Goal: Task Accomplishment & Management: Manage account settings

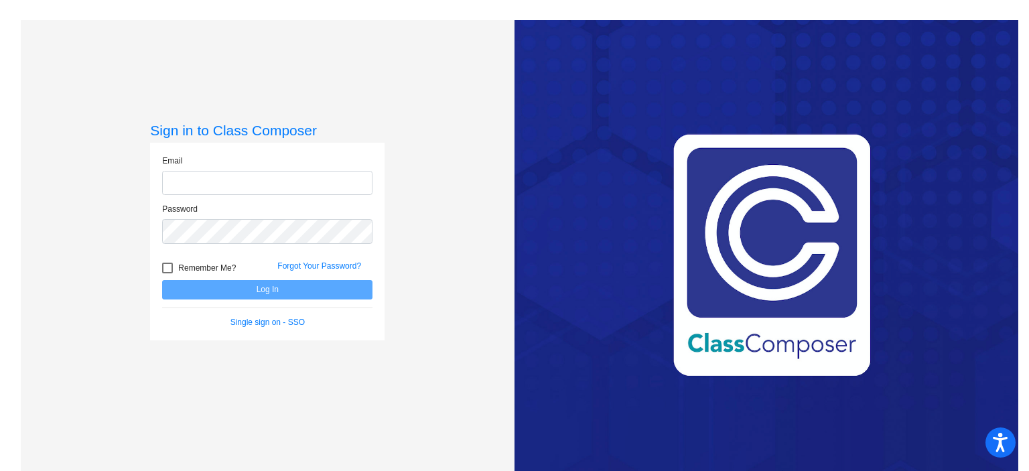
type input "[EMAIL_ADDRESS][DOMAIN_NAME]"
drag, startPoint x: 425, startPoint y: 271, endPoint x: 358, endPoint y: 273, distance: 66.4
click at [389, 271] on div "Sign in to Class Composer Email [EMAIL_ADDRESS][DOMAIN_NAME] Password Remember …" at bounding box center [268, 255] width 494 height 471
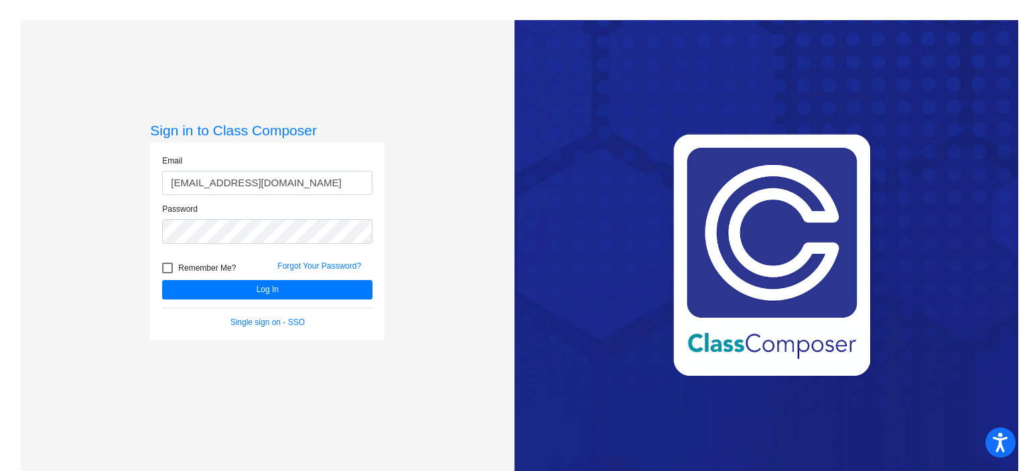
drag, startPoint x: 173, startPoint y: 271, endPoint x: 194, endPoint y: 289, distance: 28.1
click at [174, 271] on label "Remember Me?" at bounding box center [199, 268] width 74 height 16
click at [168, 273] on input "Remember Me?" at bounding box center [167, 273] width 1 height 1
checkbox input "true"
click at [195, 289] on button "Log In" at bounding box center [267, 289] width 210 height 19
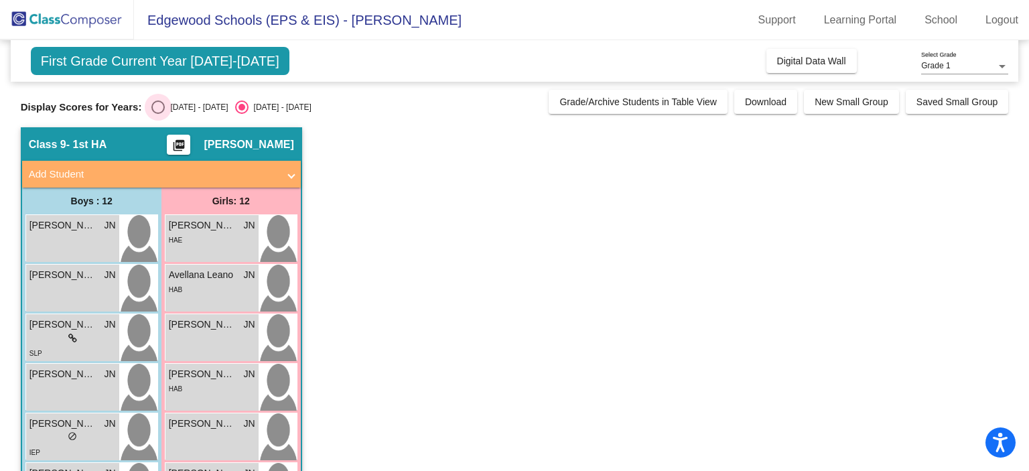
click at [158, 103] on div "Select an option" at bounding box center [157, 107] width 13 height 13
click at [158, 114] on input "[DATE] - [DATE]" at bounding box center [157, 114] width 1 height 1
radio input "true"
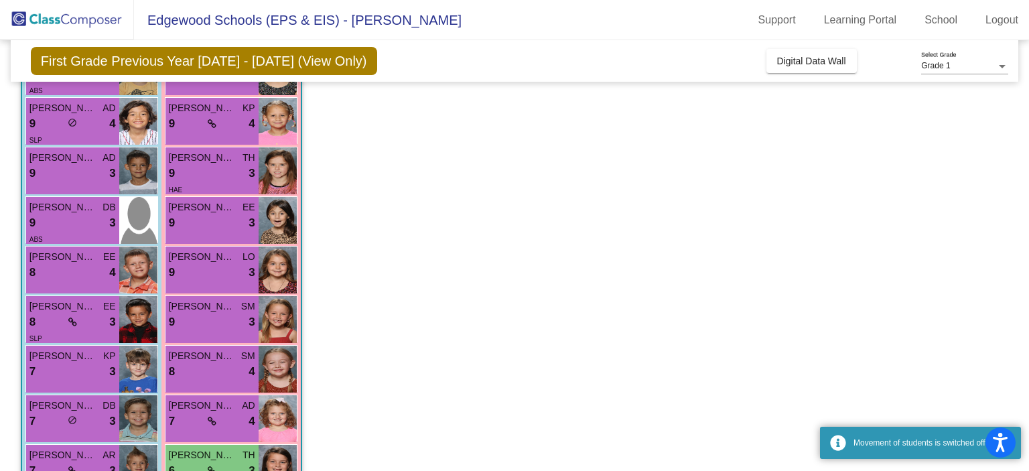
scroll to position [268, 0]
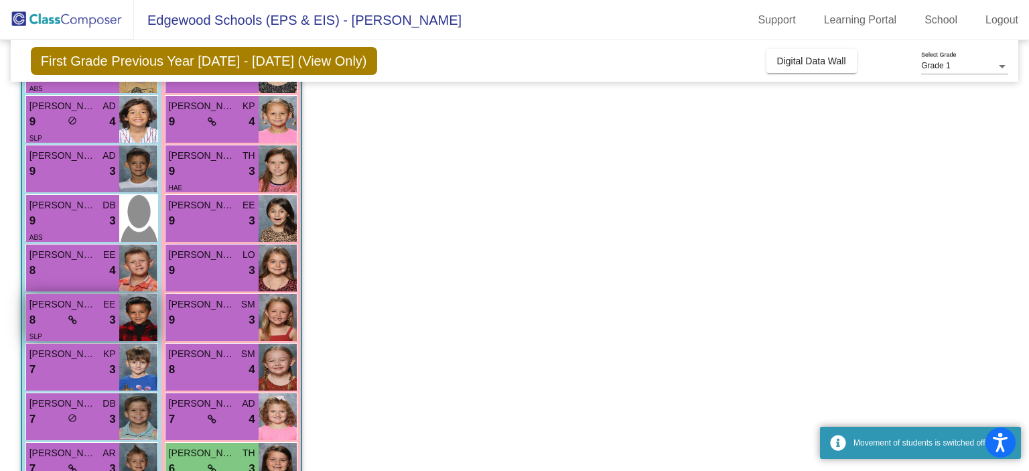
click at [86, 308] on span "[PERSON_NAME]" at bounding box center [62, 305] width 67 height 14
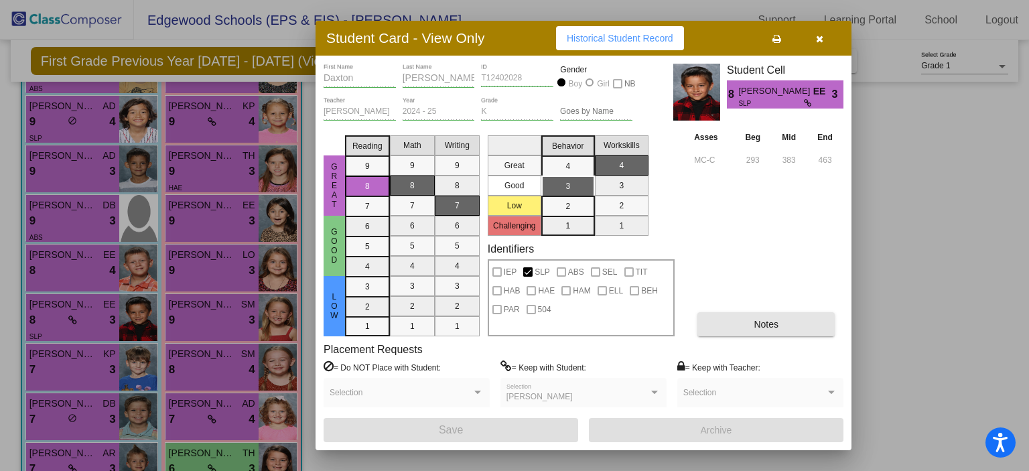
click at [777, 330] on button "Notes" at bounding box center [766, 324] width 137 height 24
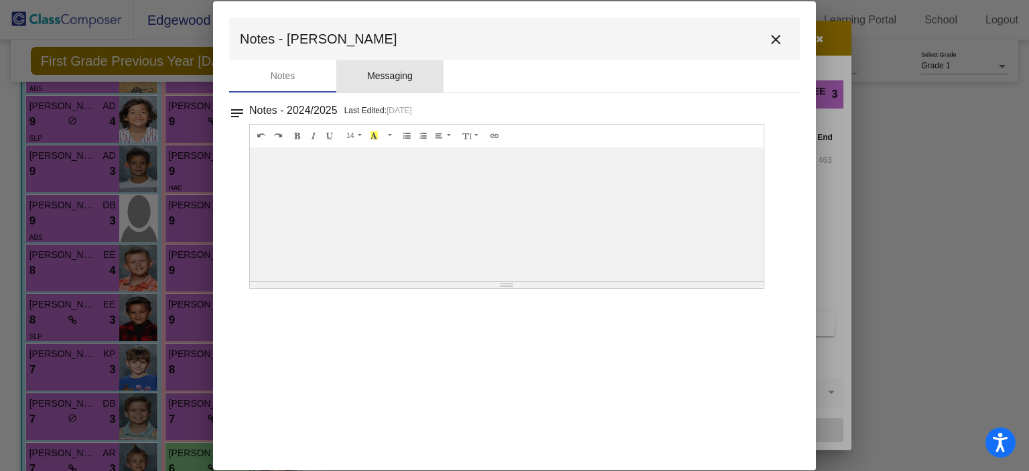
click at [403, 72] on div "Messaging" at bounding box center [390, 76] width 46 height 14
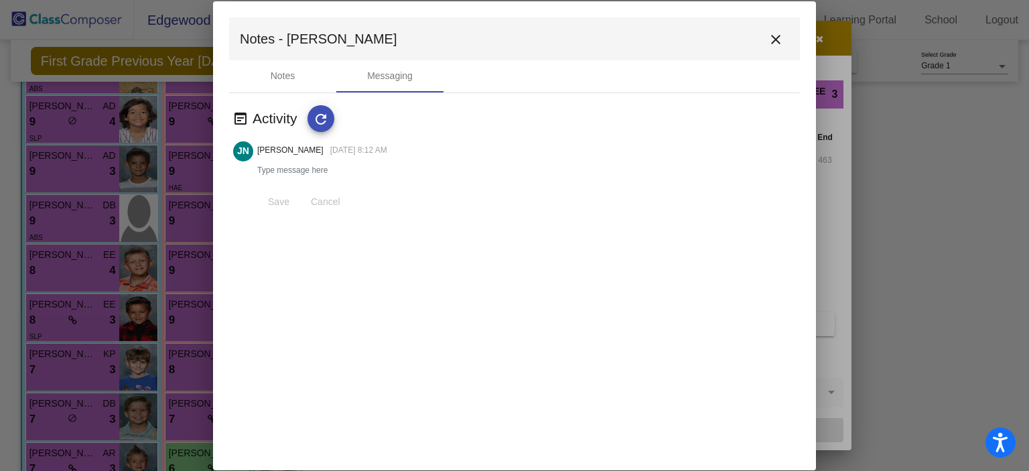
click at [771, 38] on mat-icon "close" at bounding box center [776, 39] width 16 height 16
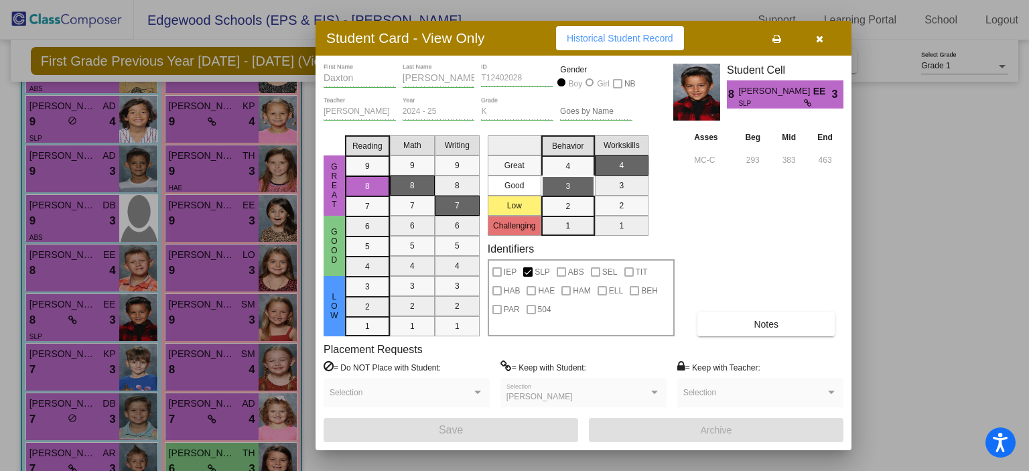
click at [827, 39] on button "button" at bounding box center [819, 38] width 43 height 24
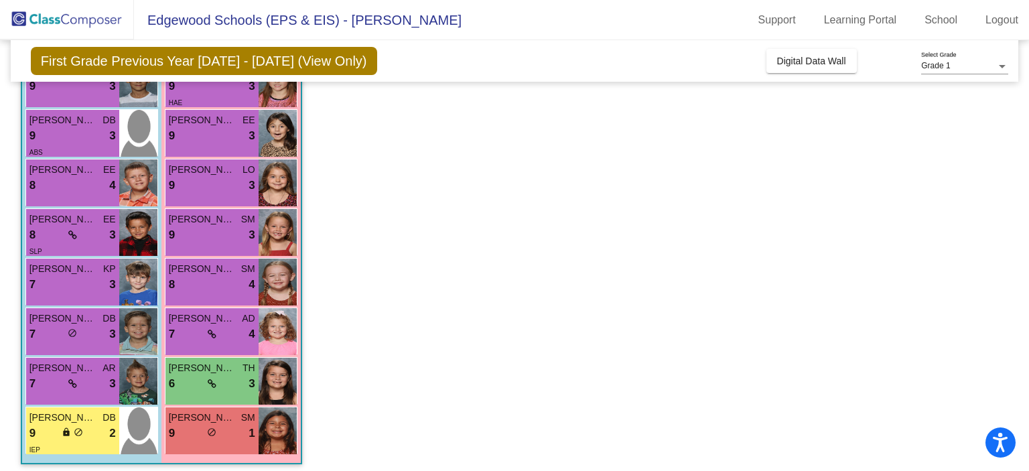
scroll to position [359, 0]
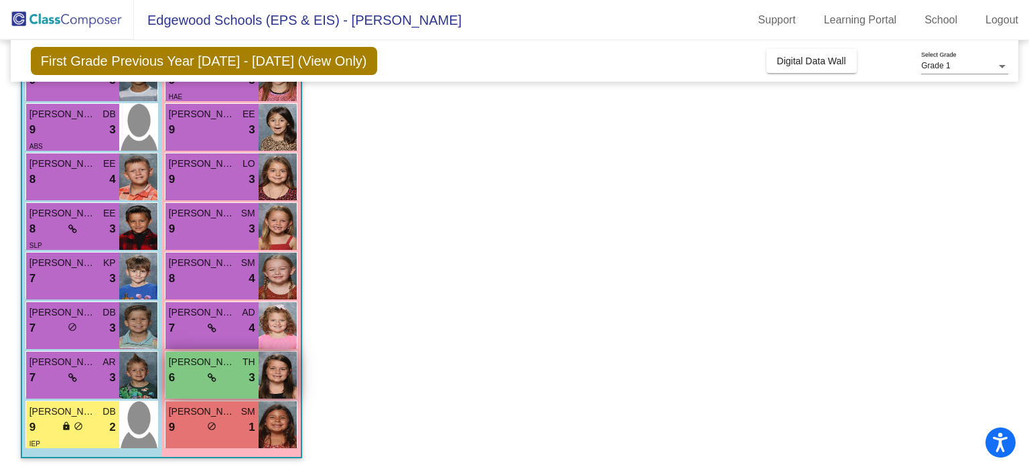
click at [202, 387] on div "[PERSON_NAME] TH 6 lock do_not_disturb_alt 3" at bounding box center [212, 375] width 93 height 47
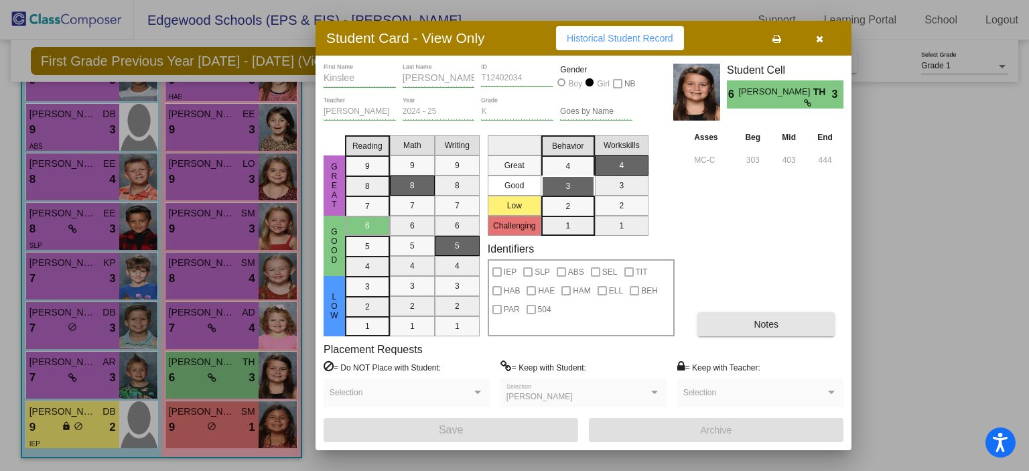
click at [756, 321] on span "Notes" at bounding box center [766, 324] width 25 height 11
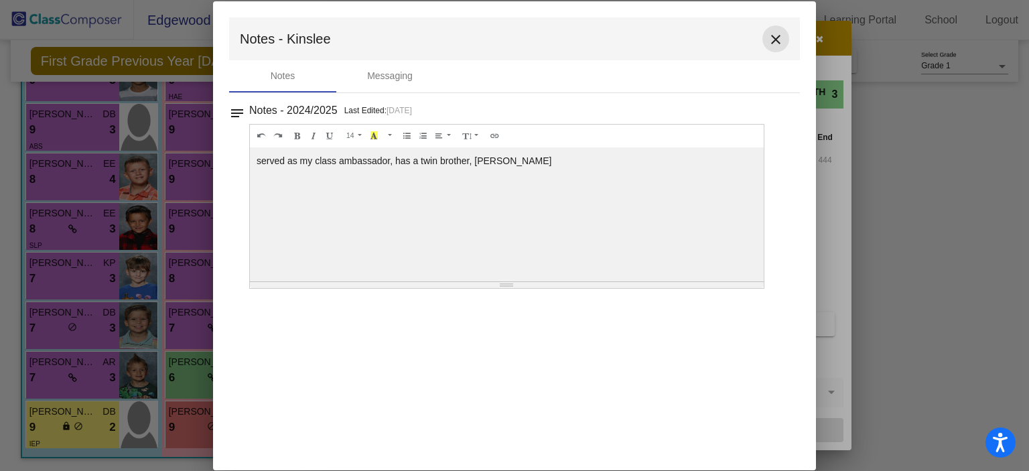
click at [775, 42] on mat-icon "close" at bounding box center [776, 39] width 16 height 16
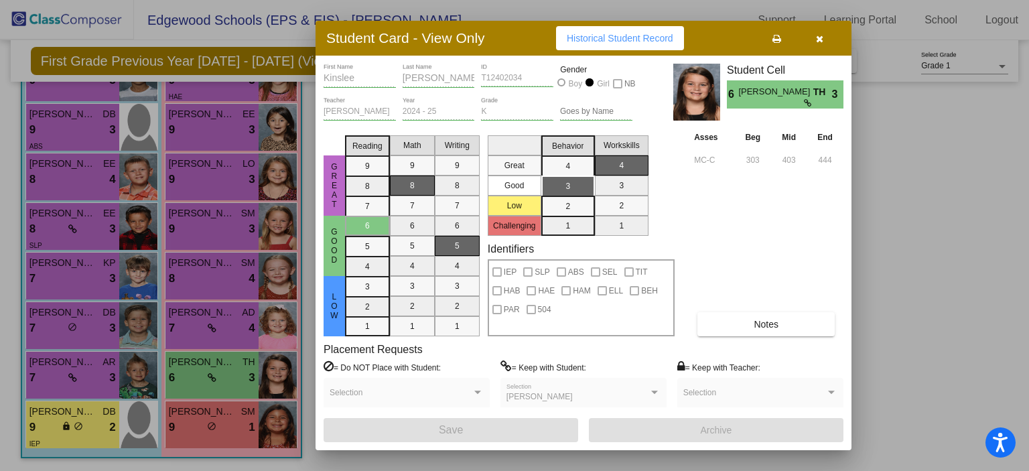
click at [826, 39] on button "button" at bounding box center [819, 38] width 43 height 24
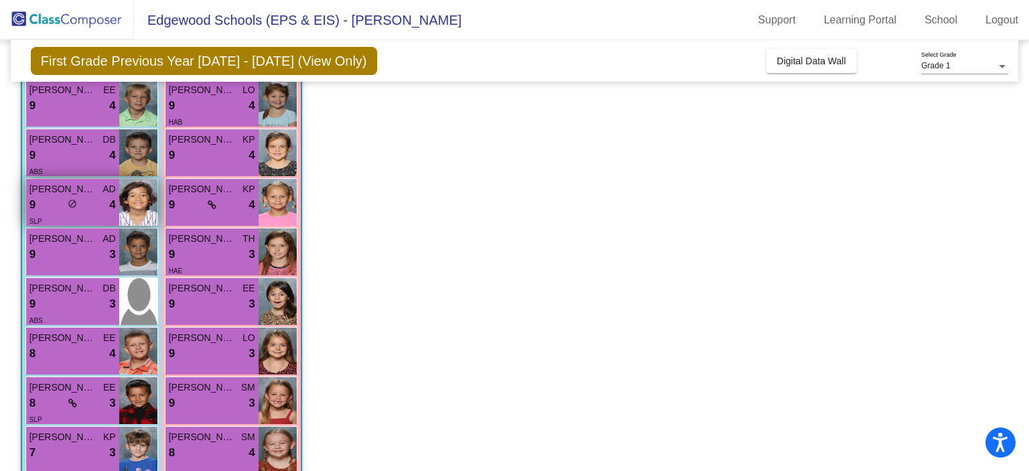
scroll to position [91, 0]
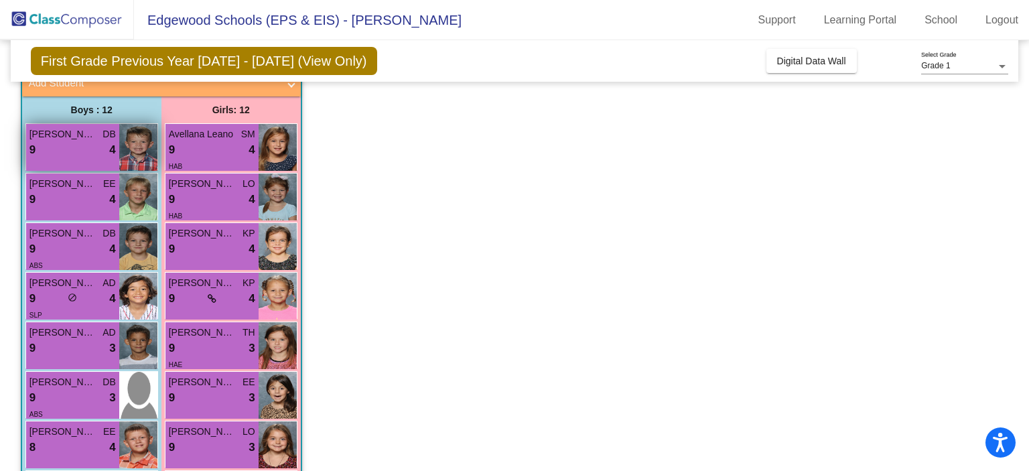
click at [103, 150] on div "9 lock do_not_disturb_alt 4" at bounding box center [72, 149] width 86 height 17
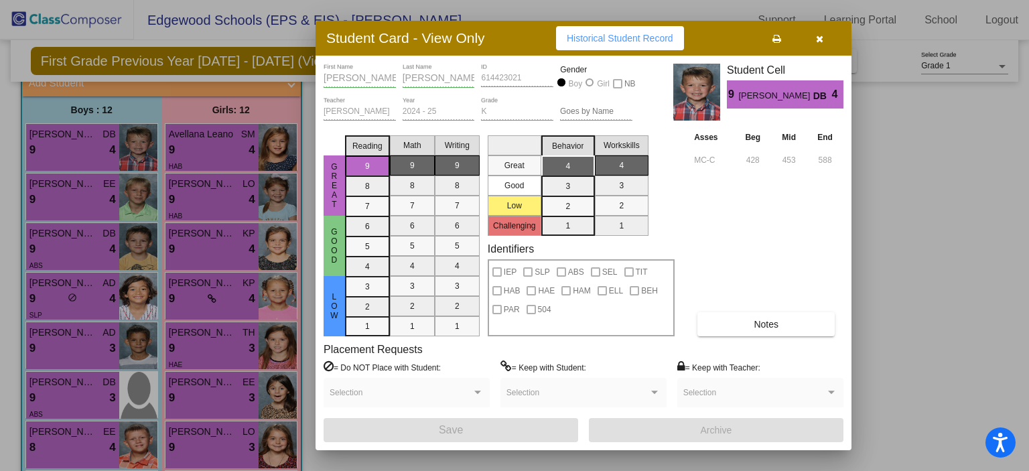
click at [826, 35] on button "button" at bounding box center [819, 38] width 43 height 24
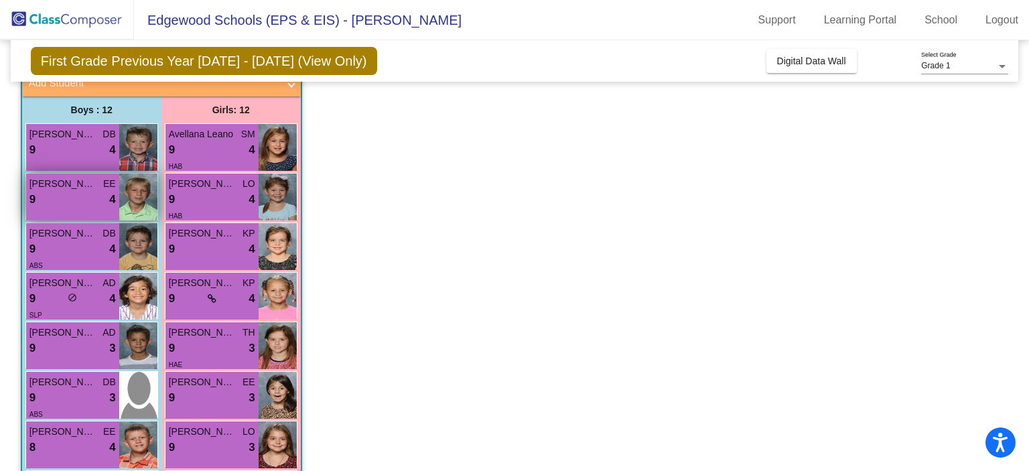
click at [78, 198] on div "9 lock do_not_disturb_alt 4" at bounding box center [72, 199] width 86 height 17
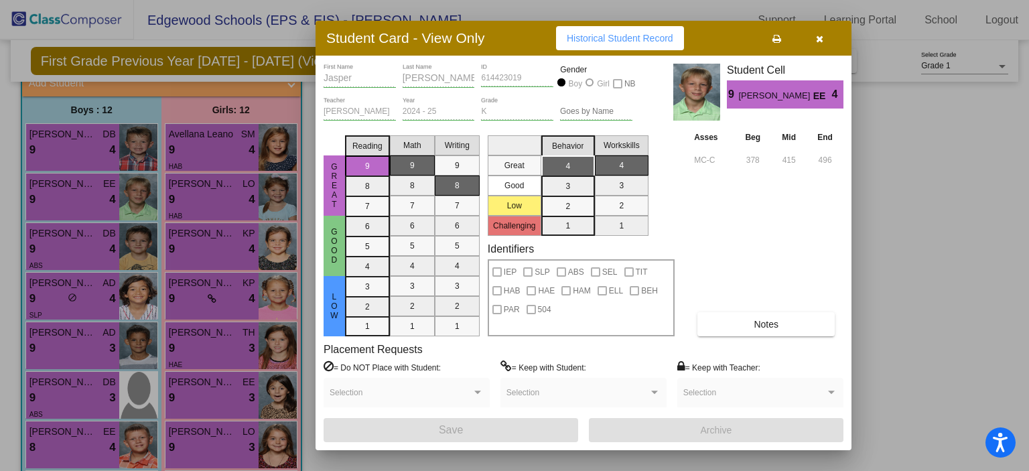
click at [789, 323] on button "Notes" at bounding box center [766, 324] width 137 height 24
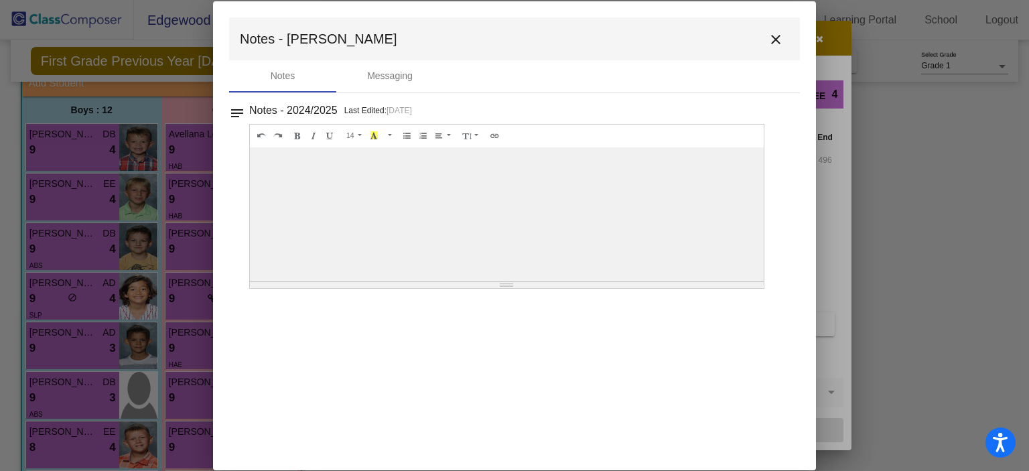
click at [759, 199] on div at bounding box center [507, 214] width 514 height 134
drag, startPoint x: 780, startPoint y: 50, endPoint x: 793, endPoint y: 45, distance: 14.4
click at [780, 50] on button "close" at bounding box center [776, 38] width 27 height 27
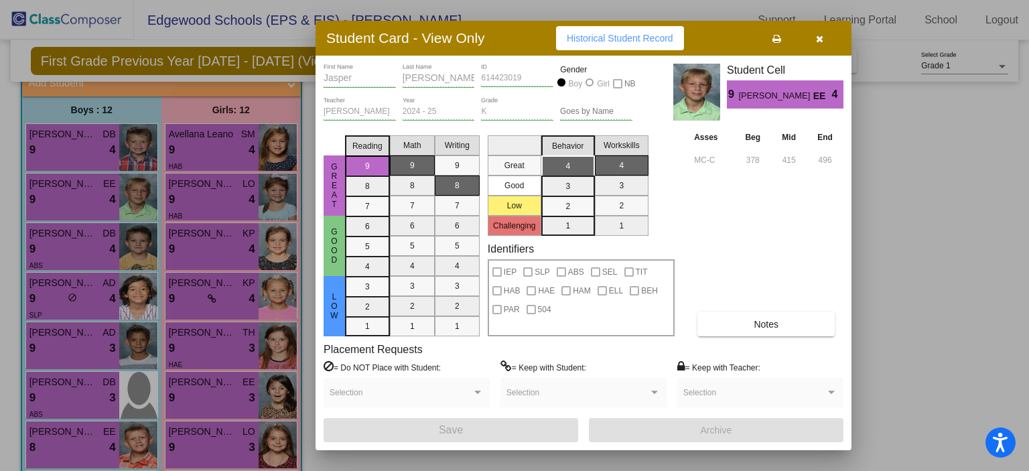
drag, startPoint x: 817, startPoint y: 38, endPoint x: 771, endPoint y: 56, distance: 49.4
click at [816, 40] on icon "button" at bounding box center [819, 38] width 7 height 9
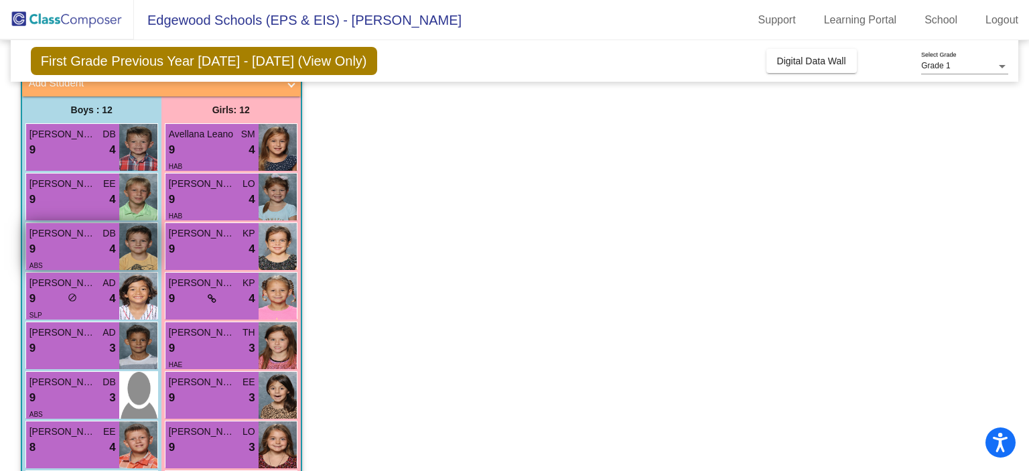
click at [86, 250] on div "9 lock do_not_disturb_alt 4" at bounding box center [72, 249] width 86 height 17
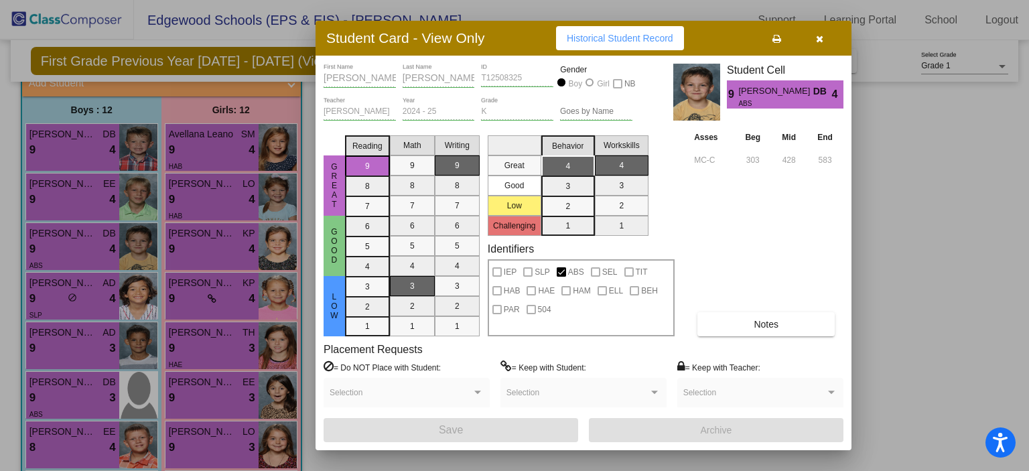
click at [722, 321] on button "Notes" at bounding box center [766, 324] width 137 height 24
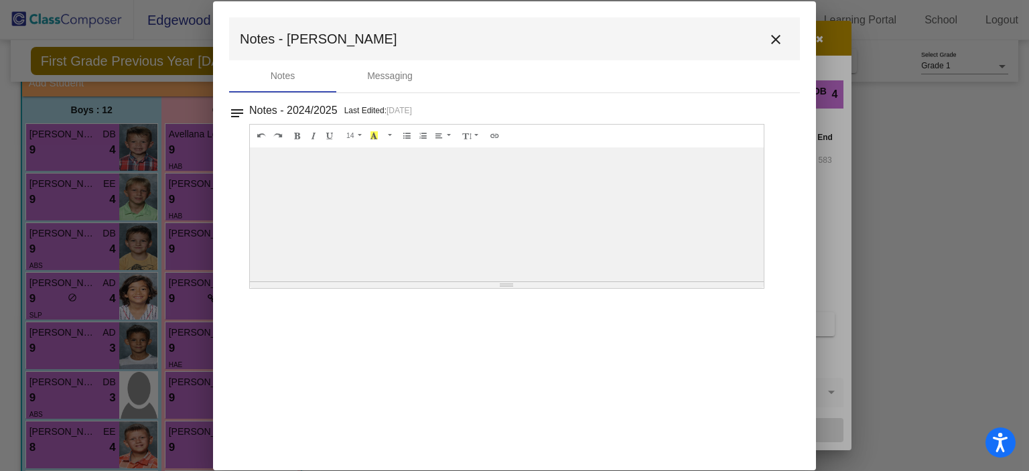
click at [846, 96] on div at bounding box center [514, 235] width 1029 height 471
click at [783, 40] on mat-icon "close" at bounding box center [776, 39] width 16 height 16
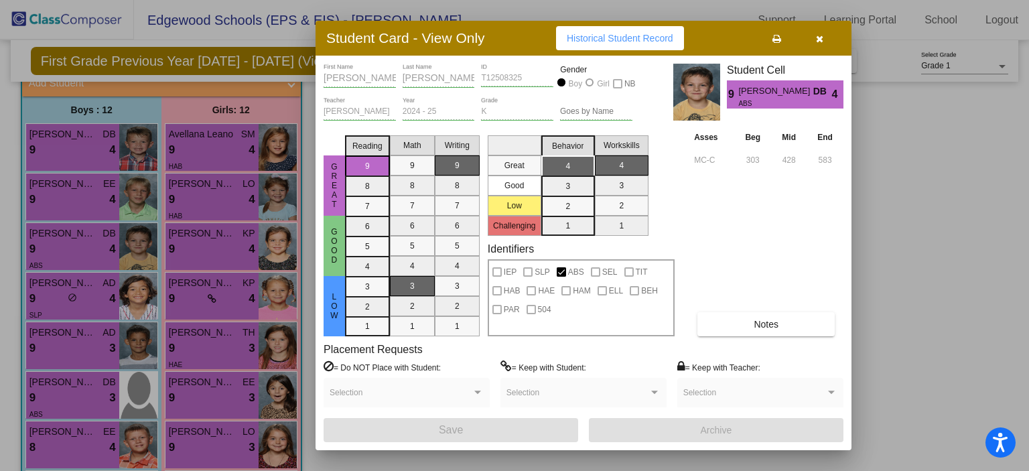
drag, startPoint x: 824, startPoint y: 40, endPoint x: 301, endPoint y: 134, distance: 531.7
click at [824, 40] on button "button" at bounding box center [819, 38] width 43 height 24
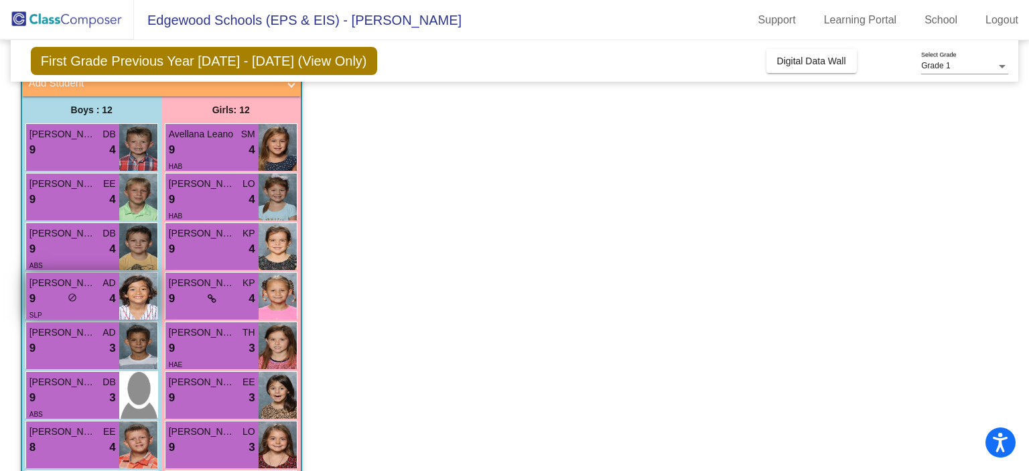
click at [85, 295] on div "9 lock do_not_disturb_alt 4" at bounding box center [72, 298] width 86 height 17
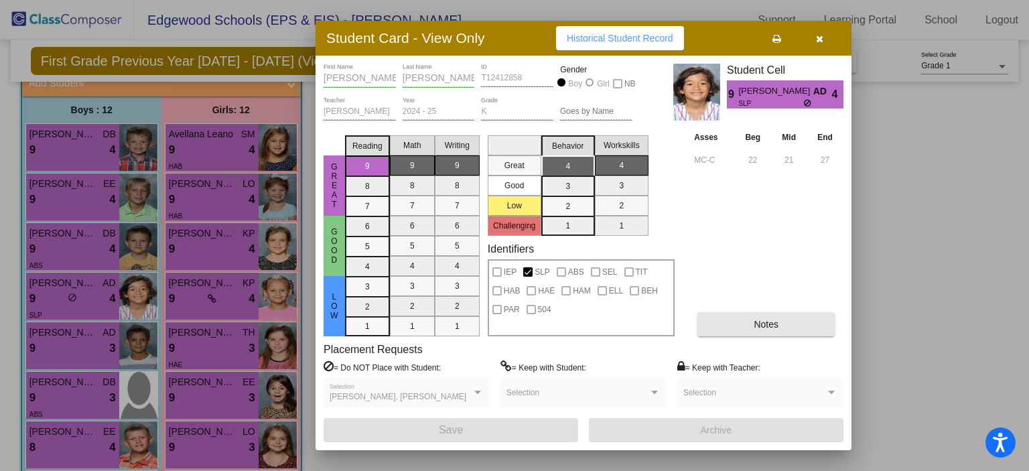
click at [752, 327] on button "Notes" at bounding box center [766, 324] width 137 height 24
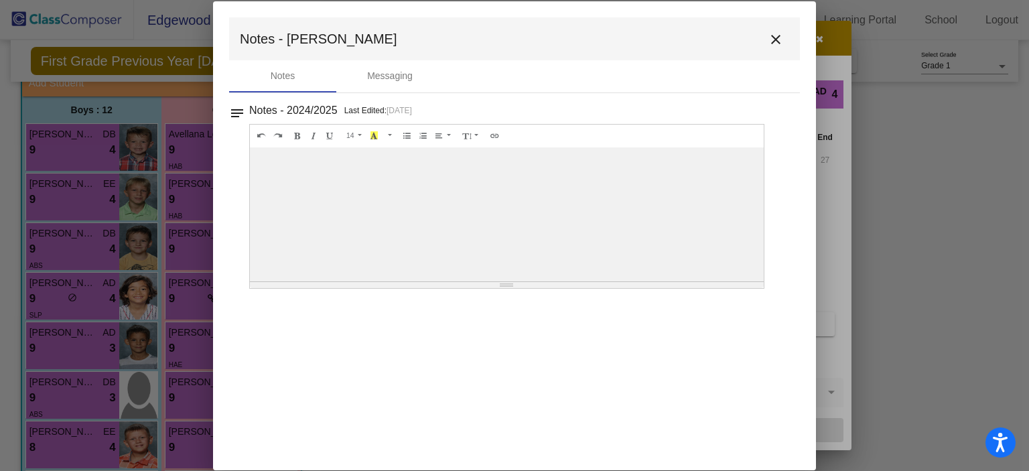
drag, startPoint x: 781, startPoint y: 40, endPoint x: 797, endPoint y: 44, distance: 15.9
click at [781, 40] on mat-icon "close" at bounding box center [776, 39] width 16 height 16
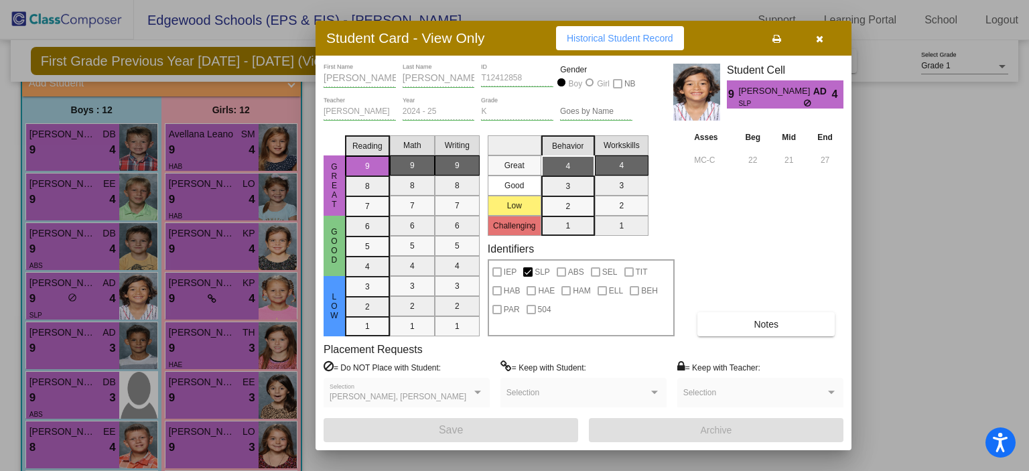
click at [830, 40] on button "button" at bounding box center [819, 38] width 43 height 24
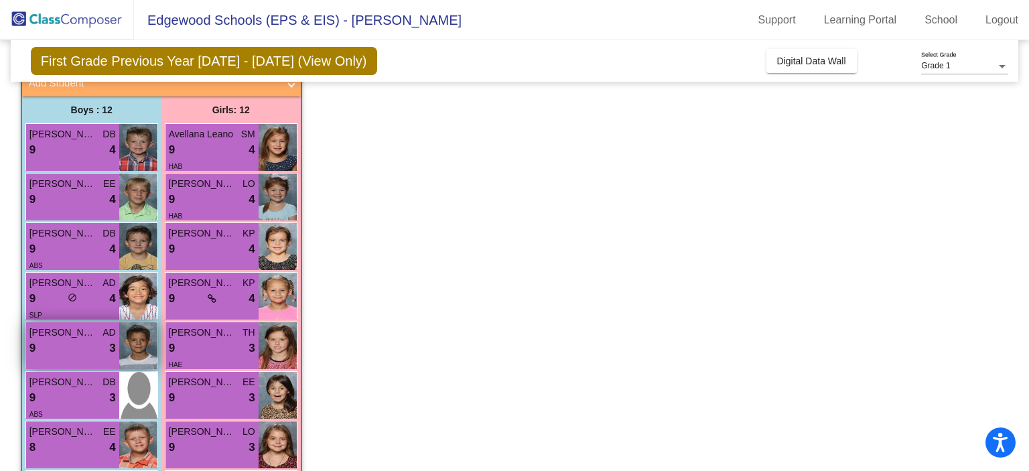
click at [94, 340] on div "9 lock do_not_disturb_alt 3" at bounding box center [72, 348] width 86 height 17
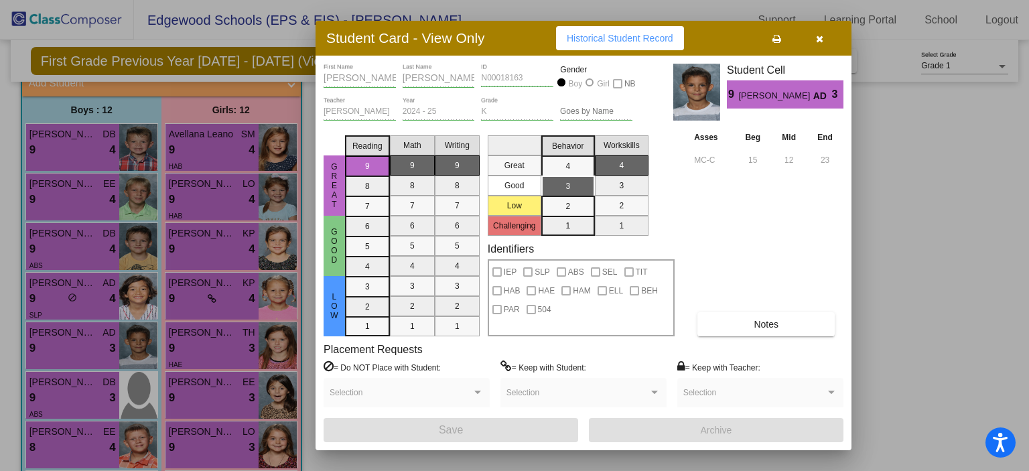
click at [731, 318] on button "Notes" at bounding box center [766, 324] width 137 height 24
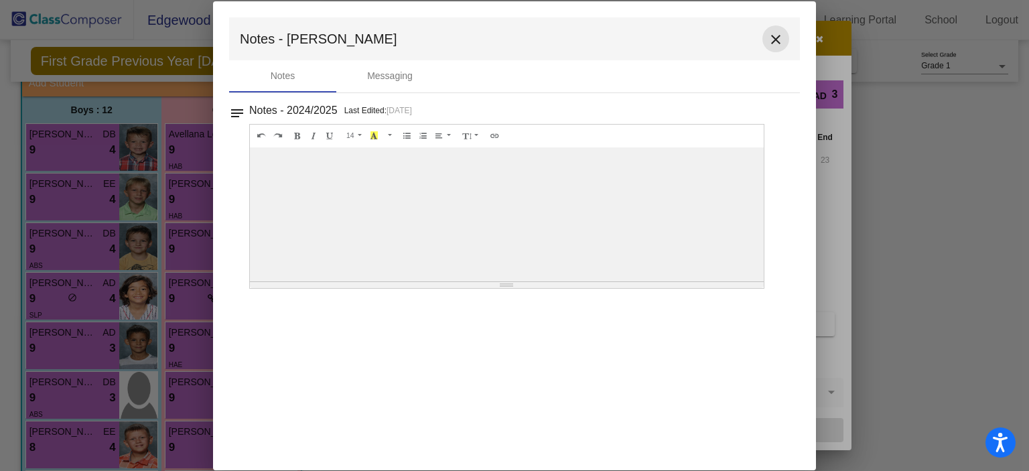
click at [778, 39] on mat-icon "close" at bounding box center [776, 39] width 16 height 16
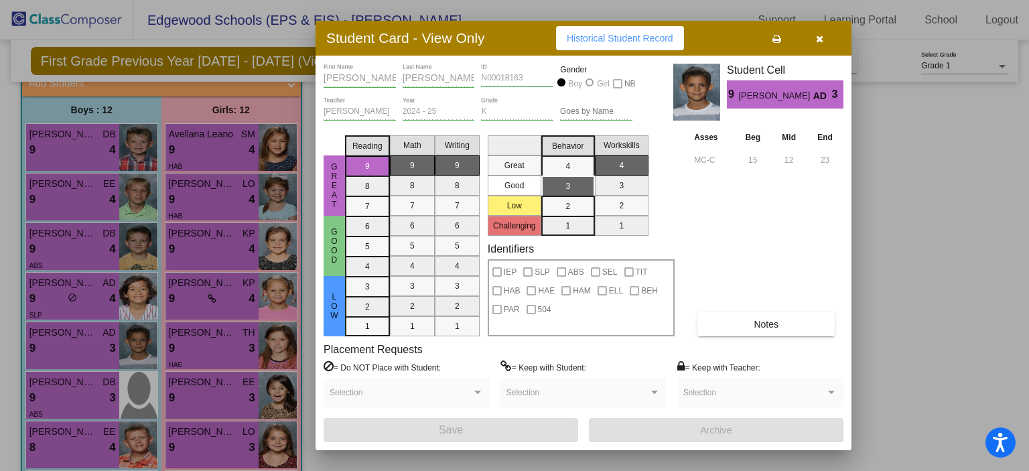
click at [828, 38] on button "button" at bounding box center [819, 38] width 43 height 24
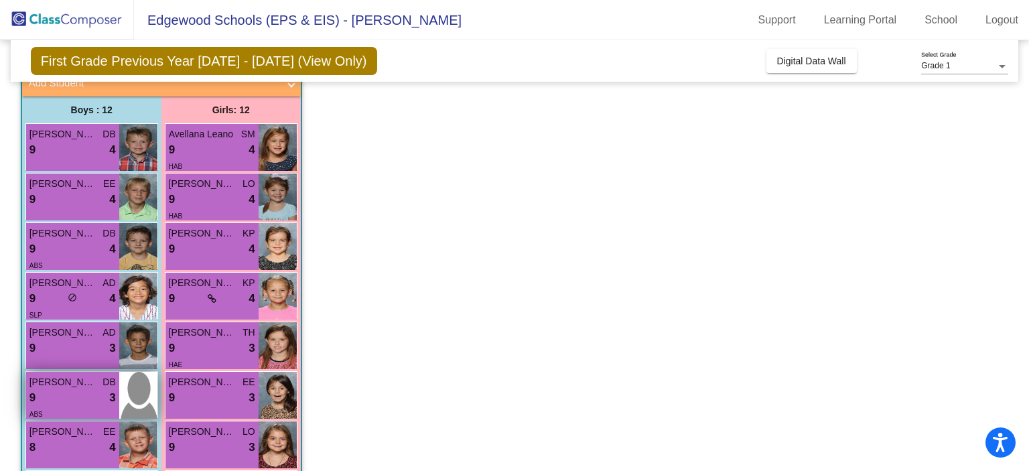
click at [50, 393] on div "9 lock do_not_disturb_alt 3" at bounding box center [72, 397] width 86 height 17
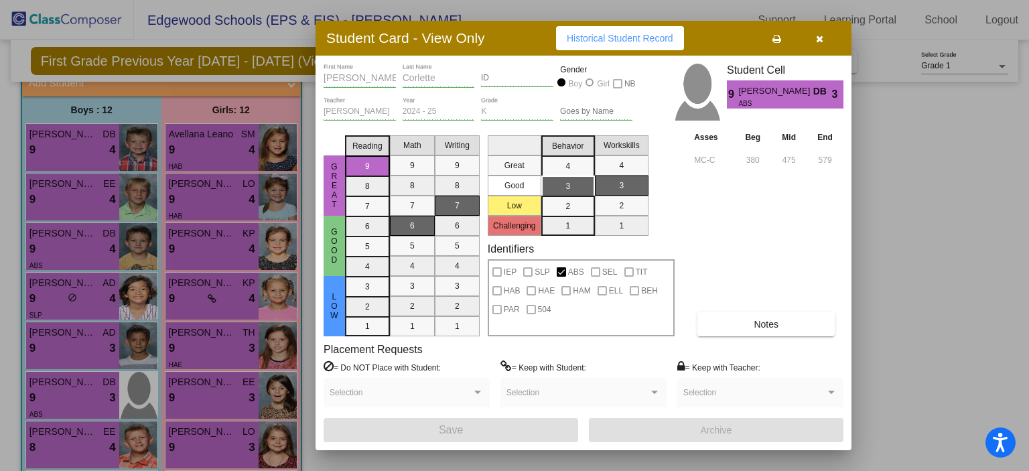
click at [722, 342] on div "[PERSON_NAME] First Name [PERSON_NAME] Last Name ID Gender Boy Girl NB [PERSON_…" at bounding box center [584, 253] width 520 height 379
click at [740, 333] on button "Notes" at bounding box center [766, 324] width 137 height 24
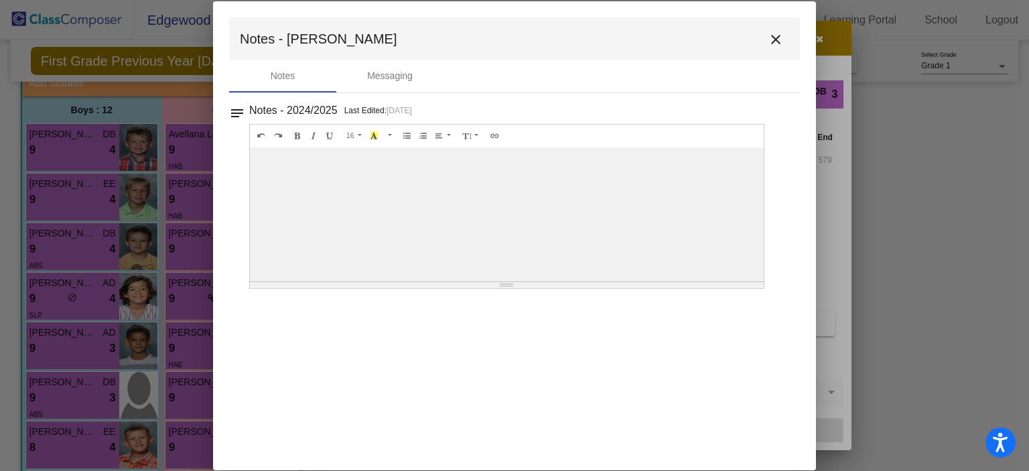
click at [781, 43] on mat-icon "close" at bounding box center [776, 39] width 16 height 16
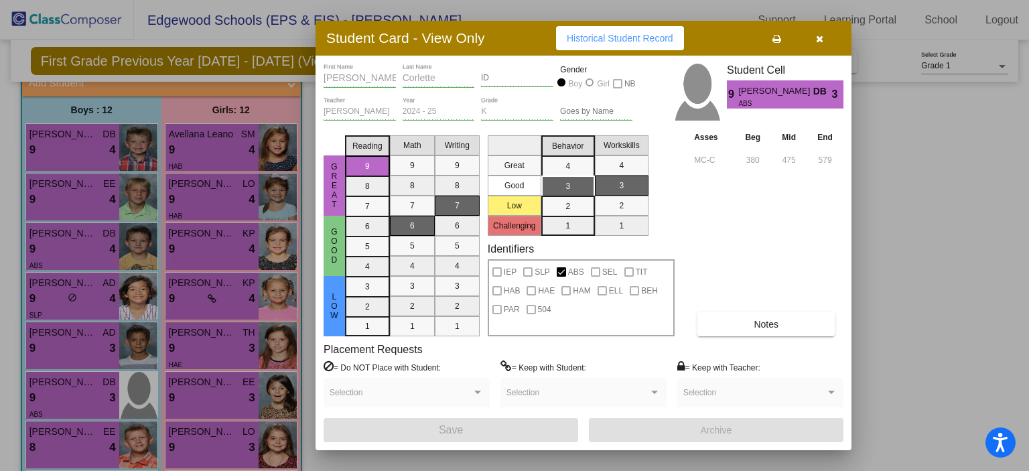
click at [835, 32] on button "button" at bounding box center [819, 38] width 43 height 24
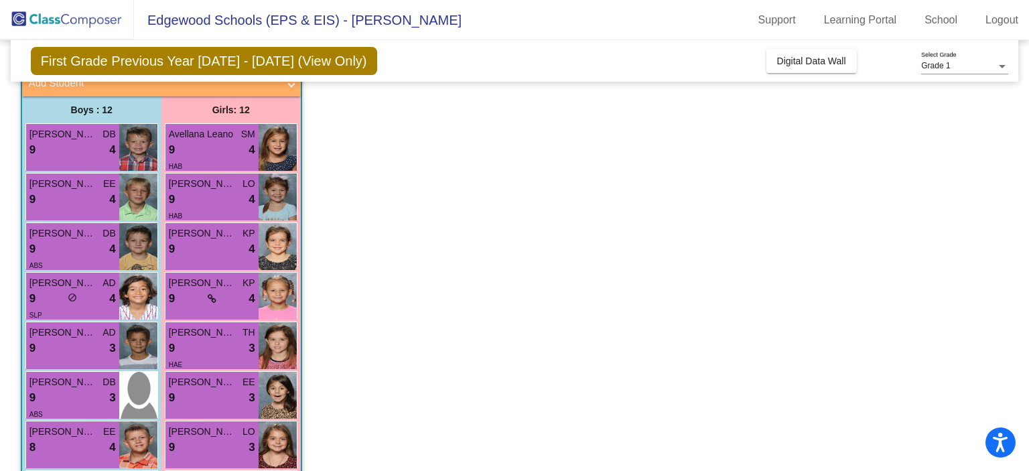
click at [803, 226] on app-classroom "Class 9 - 1st HA picture_as_pdf [PERSON_NAME] Add Student First Name Last Name …" at bounding box center [515, 388] width 988 height 704
